Goal: Task Accomplishment & Management: Use online tool/utility

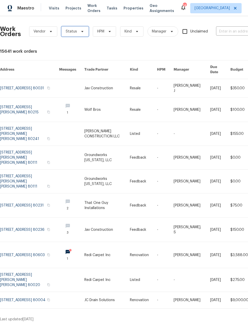
click at [75, 35] on span "Status" at bounding box center [74, 31] width 27 height 10
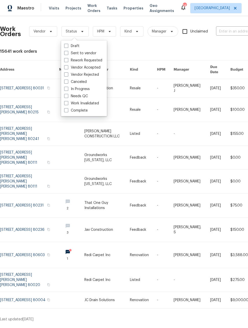
click at [65, 97] on span at bounding box center [66, 96] width 4 height 4
click at [65, 97] on input "Needs QC" at bounding box center [65, 95] width 3 height 3
checkbox input "true"
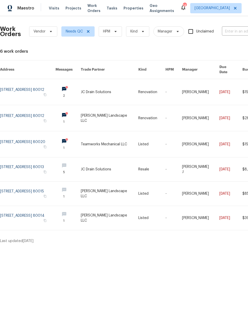
click at [114, 90] on link at bounding box center [110, 92] width 58 height 26
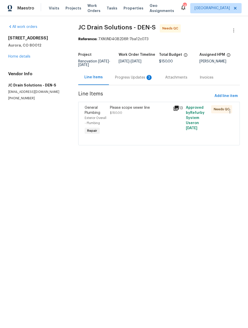
click at [158, 128] on div "Please scope sewer line $150.00" at bounding box center [139, 121] width 63 height 34
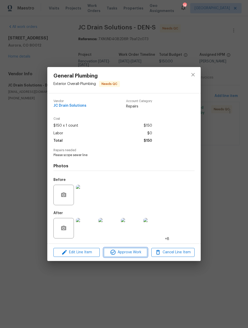
click at [136, 256] on button "Approve Work" at bounding box center [125, 252] width 43 height 9
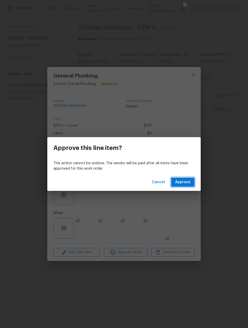
click at [191, 179] on button "Approve" at bounding box center [183, 181] width 24 height 9
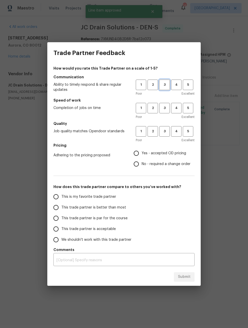
click at [165, 85] on span "3" at bounding box center [164, 85] width 9 height 6
click at [165, 111] on span "3" at bounding box center [164, 108] width 9 height 6
click at [167, 136] on button "3" at bounding box center [164, 131] width 10 height 10
click at [137, 151] on input "Yes - accepted OD pricing" at bounding box center [136, 153] width 11 height 11
radio input "true"
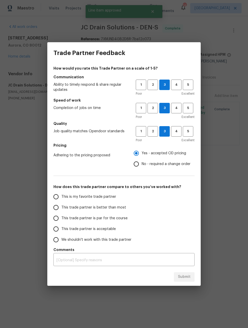
click at [57, 206] on input "This trade partner is better than most" at bounding box center [56, 207] width 11 height 11
click at [187, 278] on span "Submit" at bounding box center [184, 277] width 13 height 6
radio input "true"
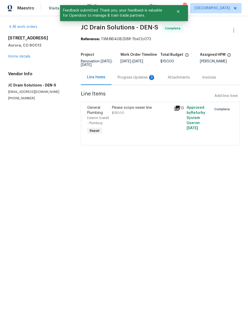
click at [174, 160] on html "Maestro Visits Projects Work Orders Tasks Properties Geo Assignments 14 Denver …" at bounding box center [124, 80] width 248 height 160
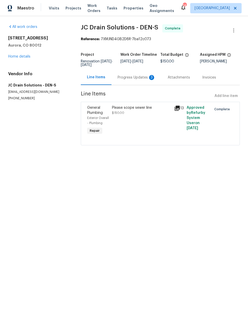
click at [89, 10] on span "Work Orders" at bounding box center [93, 8] width 13 height 10
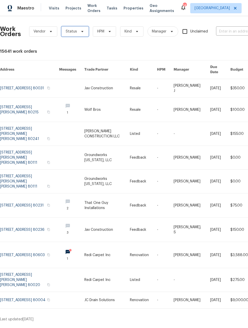
click at [80, 31] on icon at bounding box center [82, 31] width 4 height 4
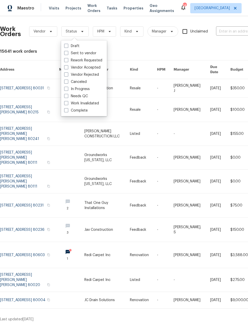
click at [65, 97] on span at bounding box center [66, 96] width 4 height 4
click at [65, 97] on input "Needs QC" at bounding box center [65, 95] width 3 height 3
checkbox input "true"
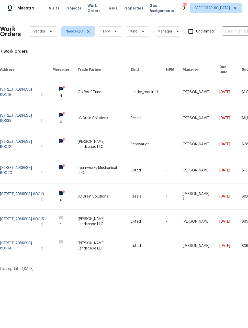
click at [127, 216] on link at bounding box center [104, 221] width 53 height 24
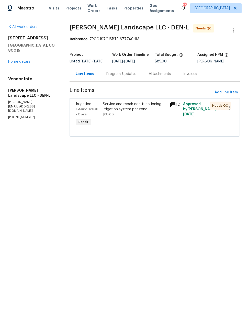
click at [149, 124] on div "Service and repair non-functioning irrigation system per zone. $85.00" at bounding box center [134, 114] width 67 height 29
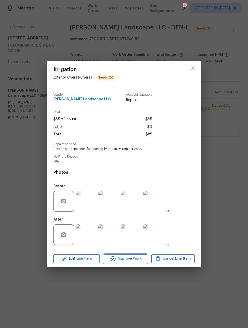
click at [134, 259] on span "Approve Work" at bounding box center [125, 258] width 40 height 6
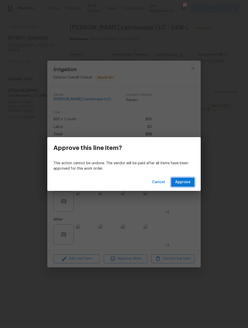
click at [191, 182] on button "Approve" at bounding box center [183, 181] width 24 height 9
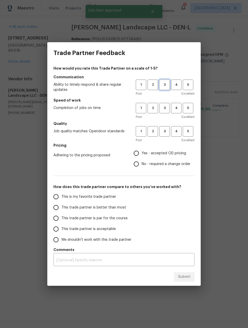
click at [167, 88] on button "3" at bounding box center [164, 85] width 10 height 10
click at [166, 108] on span "3" at bounding box center [164, 108] width 9 height 6
click at [169, 129] on span "3" at bounding box center [164, 131] width 9 height 6
click at [139, 155] on input "Yes - accepted OD pricing" at bounding box center [136, 153] width 11 height 11
radio input "true"
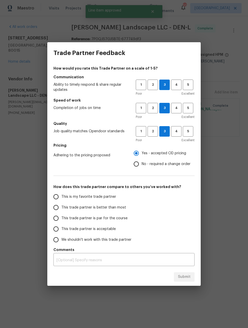
click at [51, 212] on label "This trade partner is better than most" at bounding box center [91, 207] width 81 height 11
click at [51, 212] on input "This trade partner is better than most" at bounding box center [56, 207] width 11 height 11
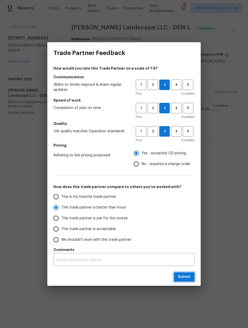
click at [188, 276] on span "Submit" at bounding box center [184, 277] width 13 height 6
radio input "true"
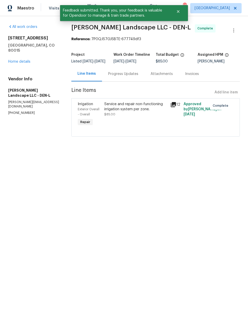
click at [34, 28] on link "All work orders" at bounding box center [22, 27] width 29 height 4
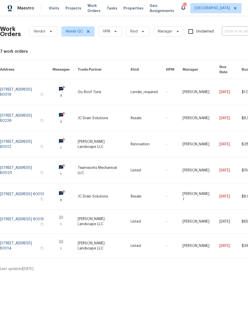
click at [117, 242] on link at bounding box center [104, 246] width 53 height 24
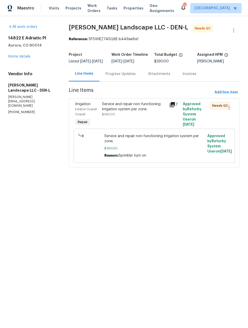
click at [122, 76] on div "Progress Updates" at bounding box center [121, 73] width 30 height 5
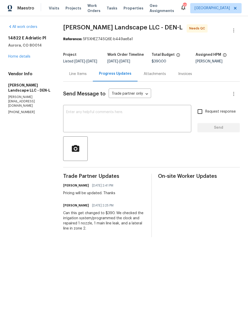
click at [80, 76] on div "Line Items" at bounding box center [77, 73] width 17 height 5
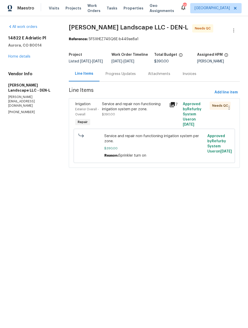
click at [144, 129] on div "Service and repair non-functioning irrigation system per zone. $390.00" at bounding box center [134, 114] width 67 height 29
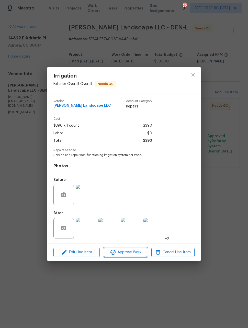
click at [133, 256] on button "Approve Work" at bounding box center [125, 252] width 43 height 9
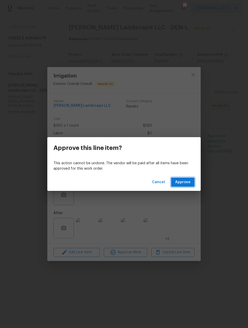
click at [190, 181] on span "Approve" at bounding box center [182, 182] width 15 height 6
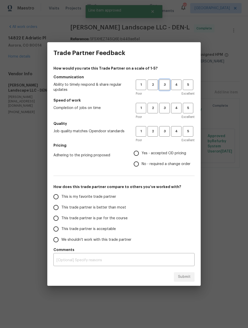
click at [166, 81] on button "3" at bounding box center [164, 85] width 10 height 10
click at [165, 108] on span "3" at bounding box center [164, 108] width 9 height 6
click at [168, 132] on span "3" at bounding box center [164, 131] width 9 height 6
click at [139, 152] on input "Yes - accepted OD pricing" at bounding box center [136, 153] width 11 height 11
radio input "true"
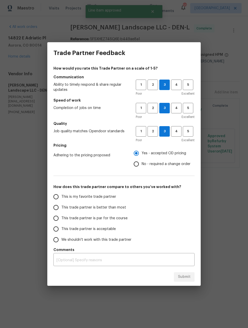
click at [54, 209] on input "This trade partner is better than most" at bounding box center [56, 207] width 11 height 11
click at [188, 275] on span "Submit" at bounding box center [184, 277] width 13 height 6
radio input "true"
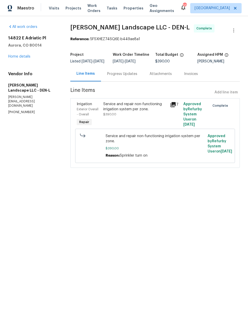
click at [89, 9] on span "Work Orders" at bounding box center [93, 8] width 13 height 10
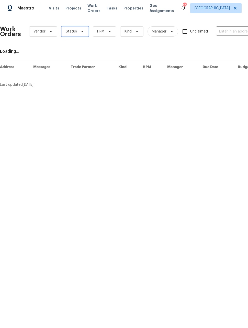
click at [74, 33] on span "Status" at bounding box center [71, 31] width 11 height 5
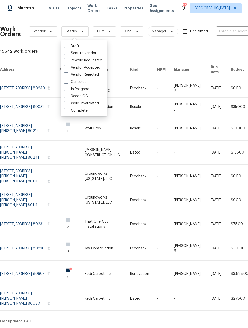
click at [66, 95] on span at bounding box center [66, 96] width 4 height 4
click at [66, 95] on input "Needs QC" at bounding box center [65, 95] width 3 height 3
checkbox input "true"
